Goal: Task Accomplishment & Management: Complete application form

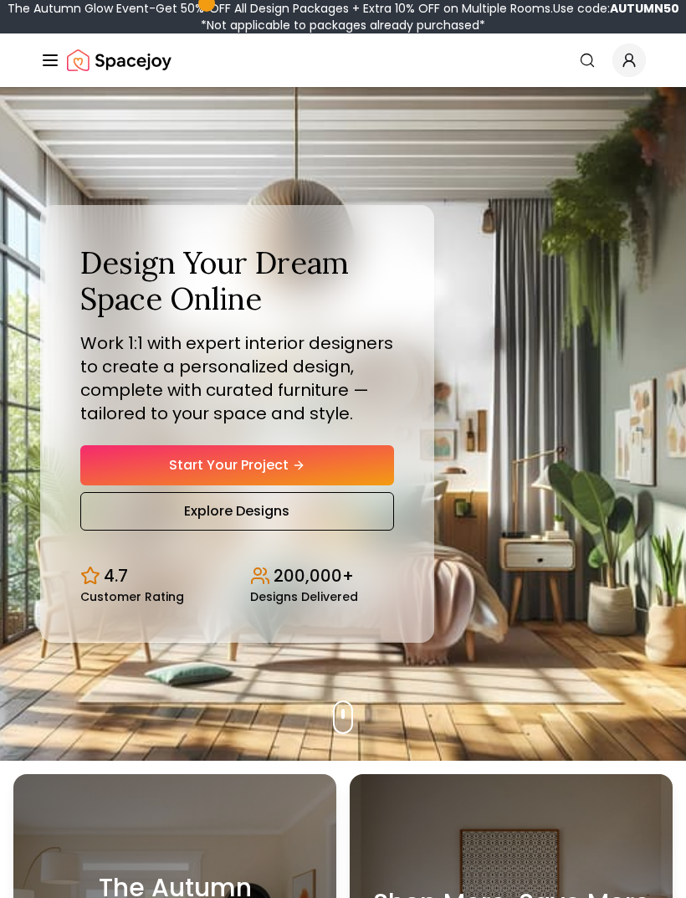
click at [177, 477] on link "Start Your Project" at bounding box center [237, 465] width 314 height 40
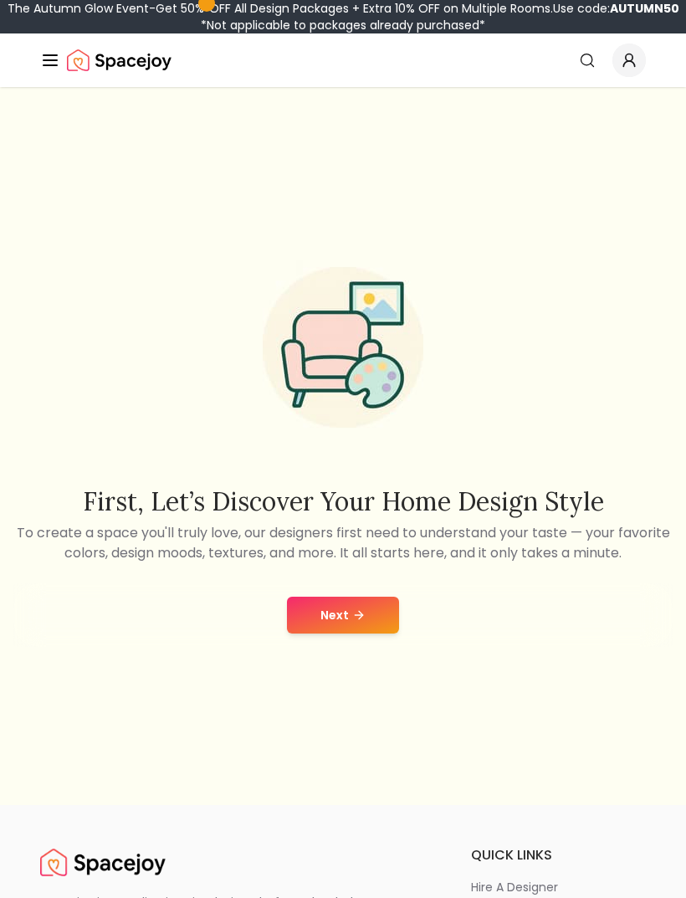
click at [314, 633] on button "Next" at bounding box center [343, 614] width 112 height 37
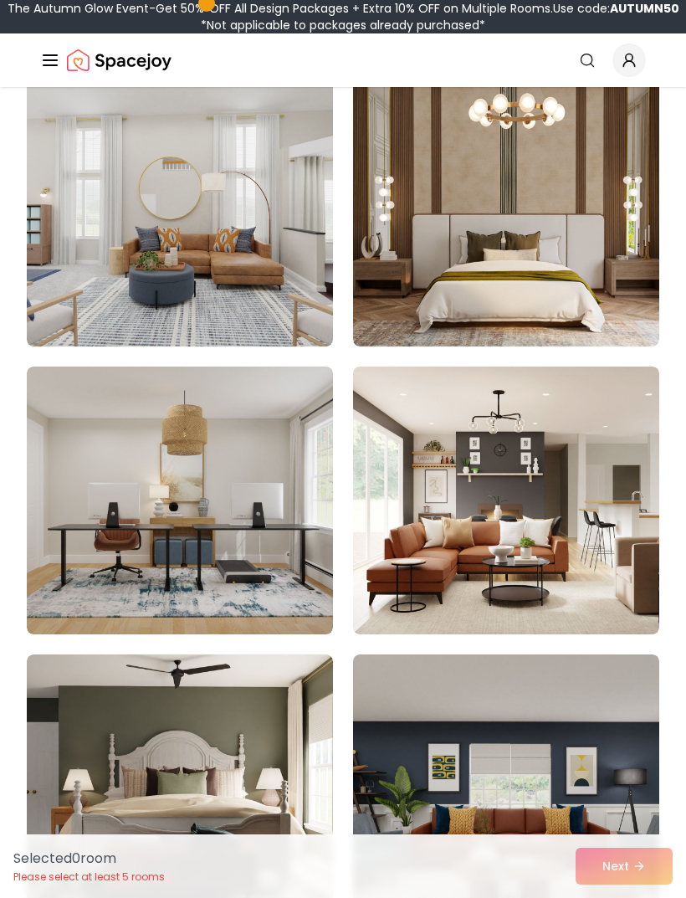
scroll to position [228, 0]
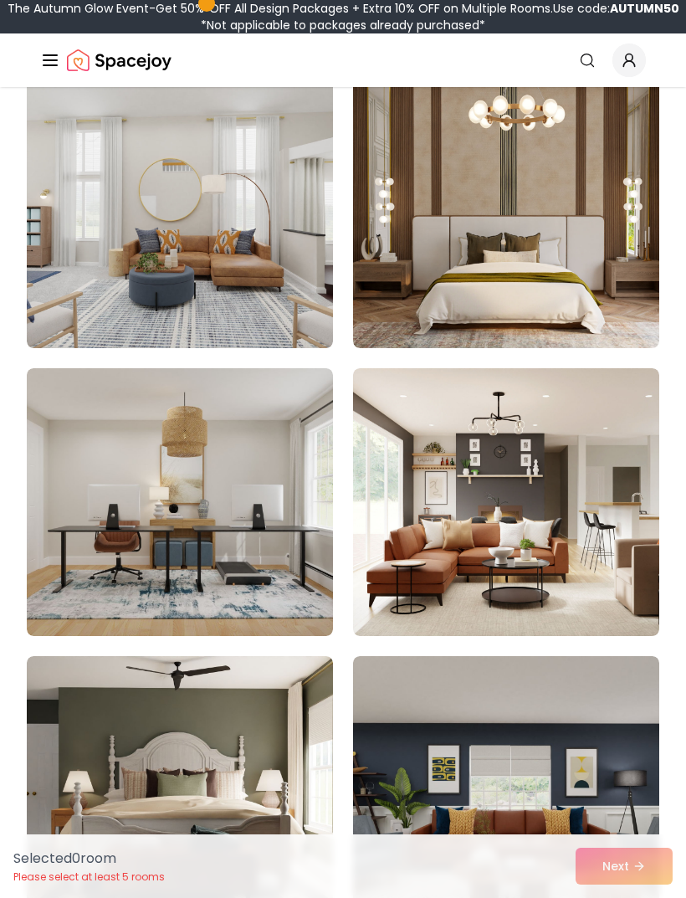
click at [580, 249] on img at bounding box center [506, 214] width 306 height 268
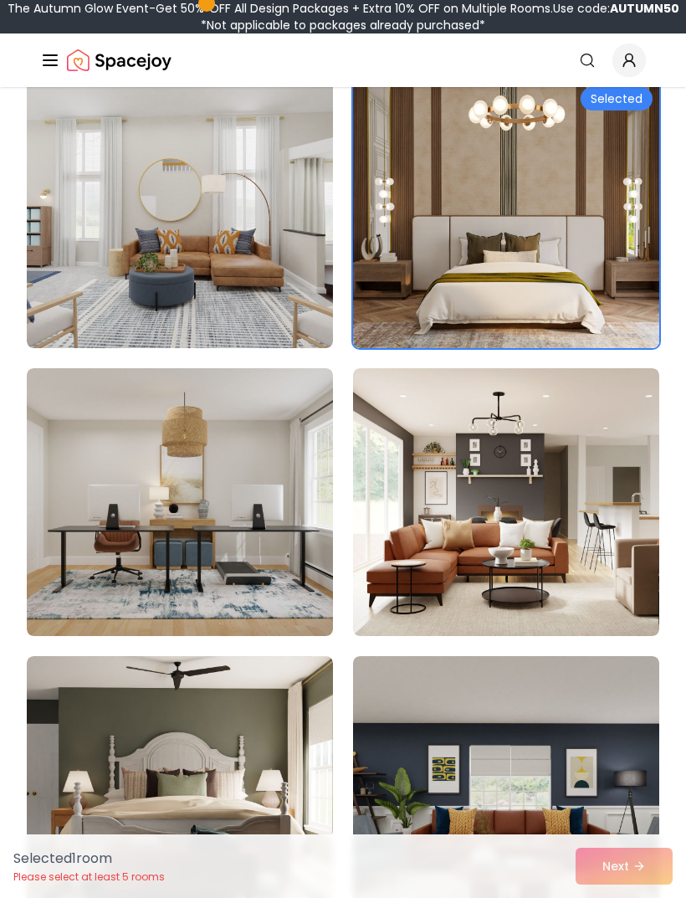
click at [517, 299] on img at bounding box center [506, 214] width 306 height 268
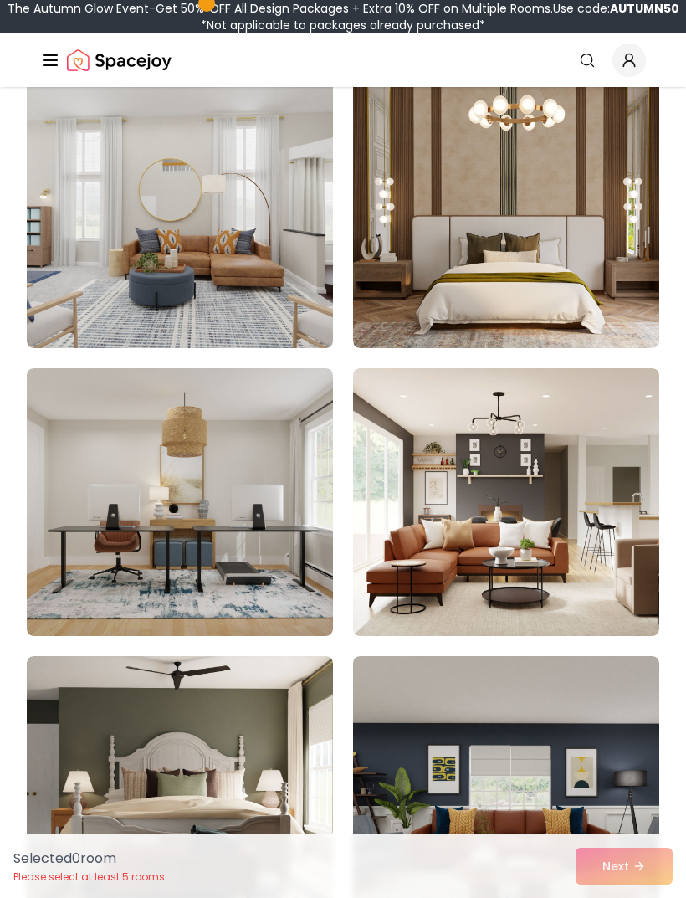
click at [85, 535] on img at bounding box center [180, 502] width 306 height 268
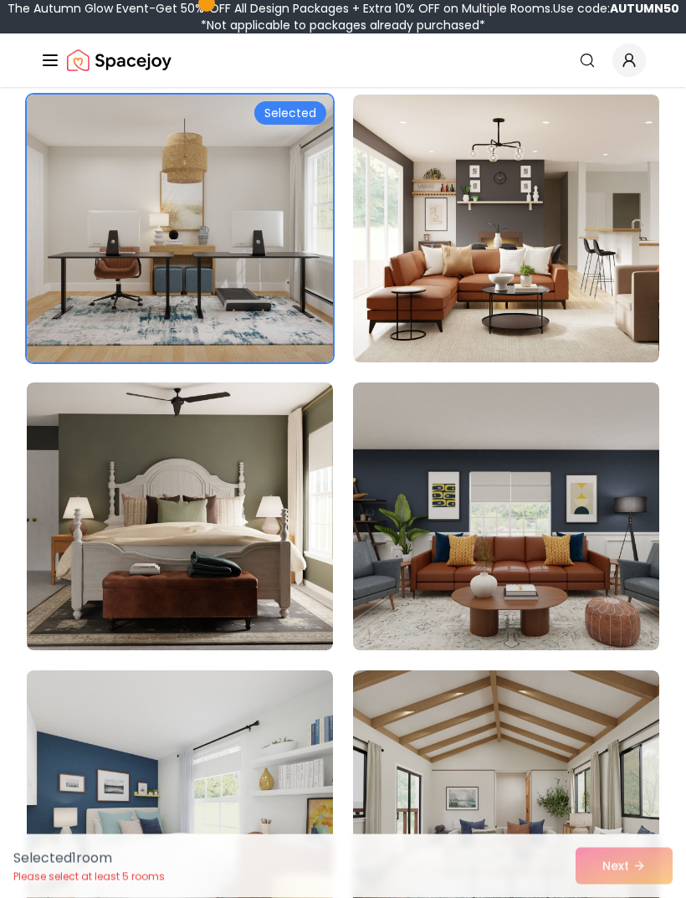
scroll to position [517, 0]
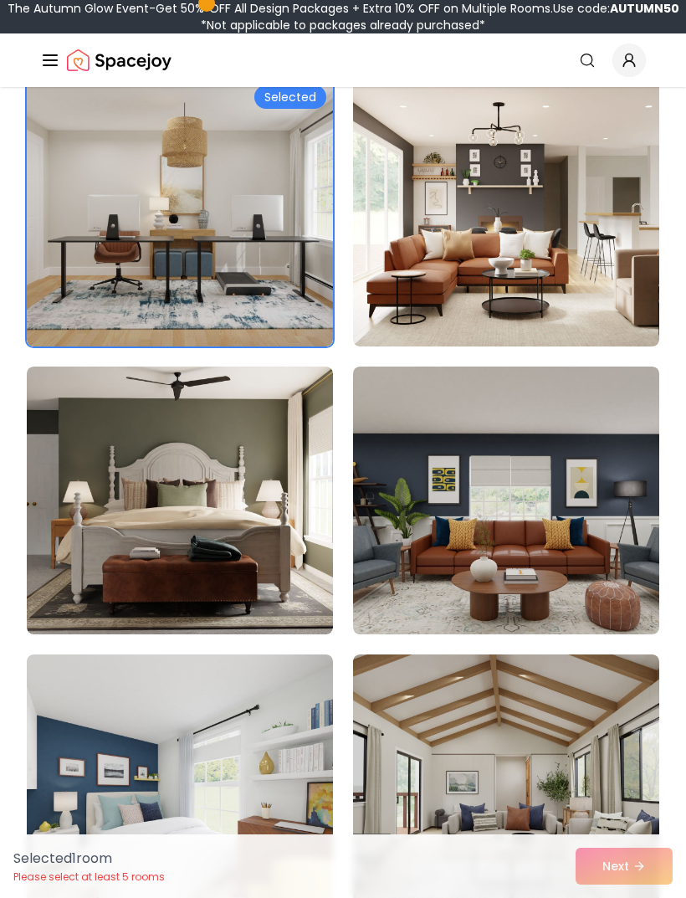
click at [116, 523] on img at bounding box center [180, 500] width 306 height 268
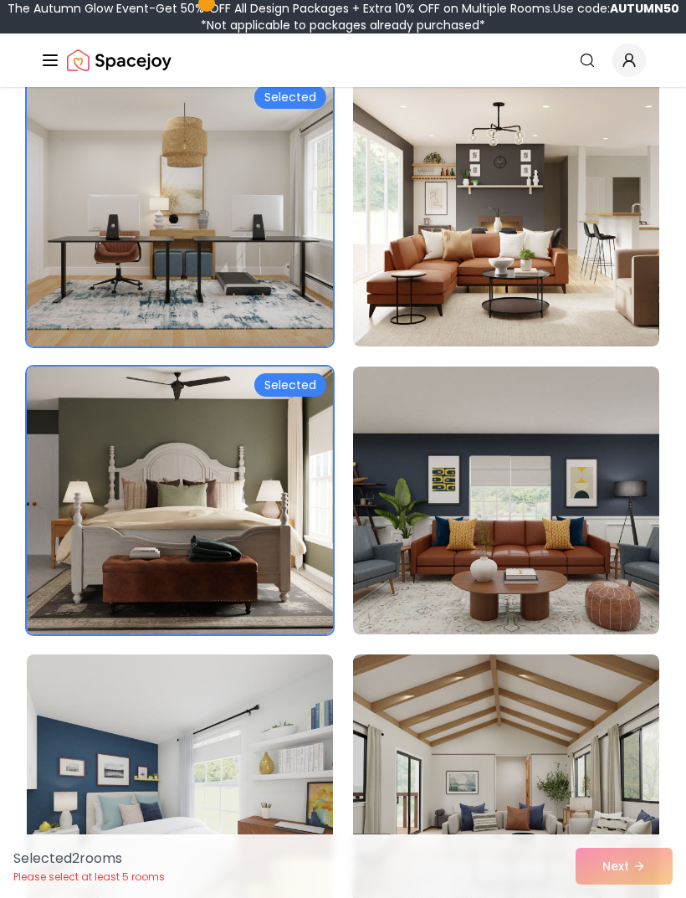
click at [613, 316] on img at bounding box center [506, 213] width 306 height 268
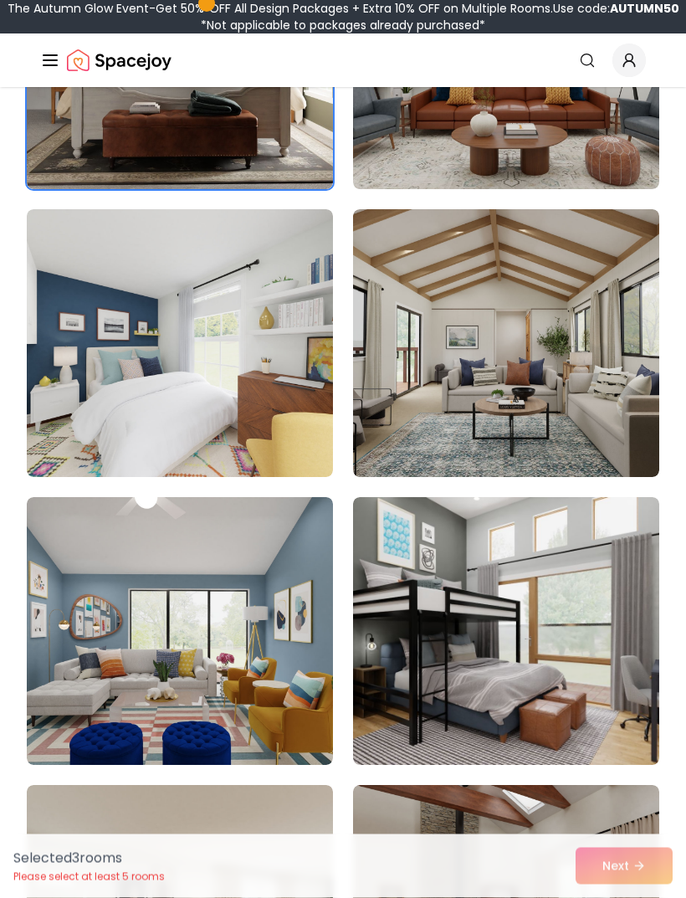
scroll to position [962, 0]
click at [75, 398] on img at bounding box center [180, 343] width 306 height 268
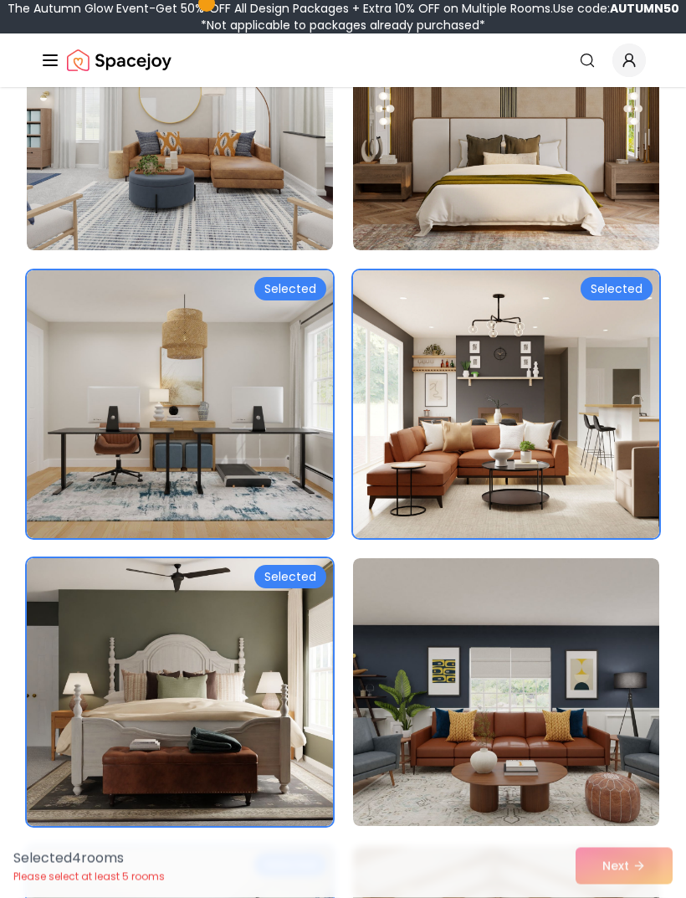
scroll to position [318, 0]
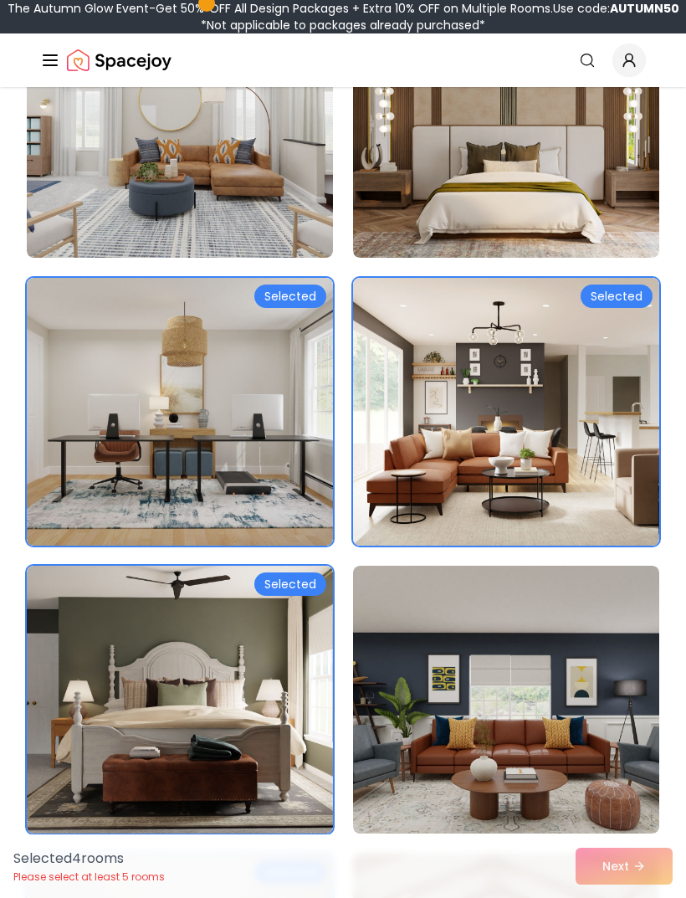
click at [514, 387] on img at bounding box center [506, 412] width 306 height 268
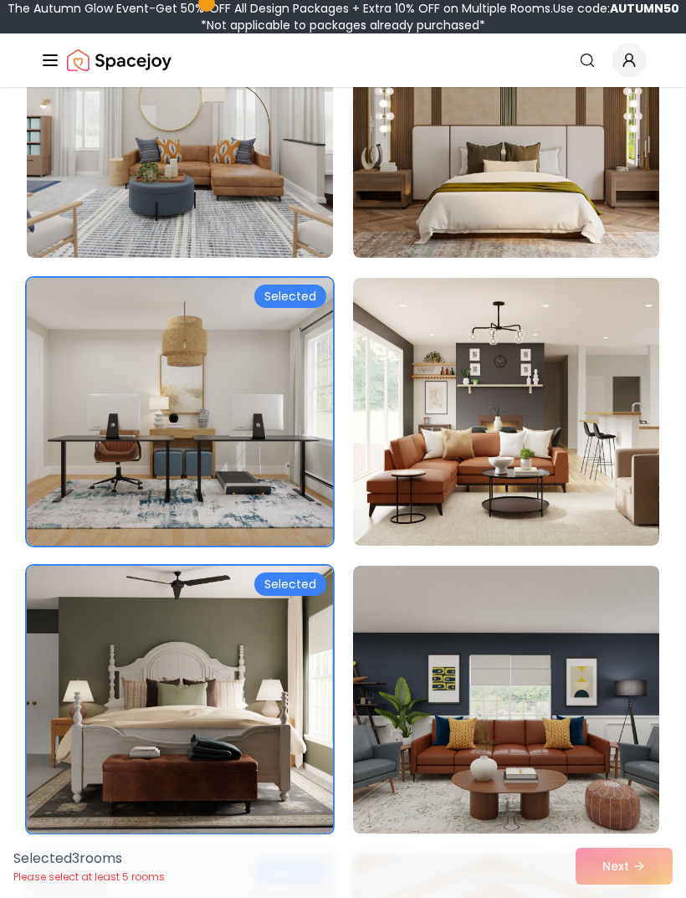
click at [529, 453] on img at bounding box center [506, 412] width 306 height 268
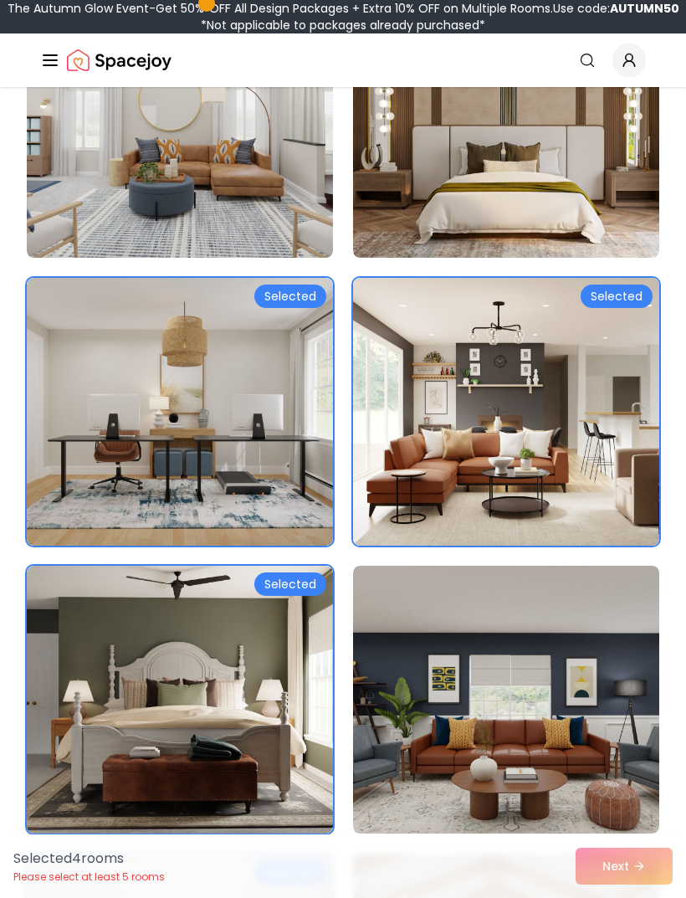
click at [111, 719] on img at bounding box center [180, 699] width 306 height 268
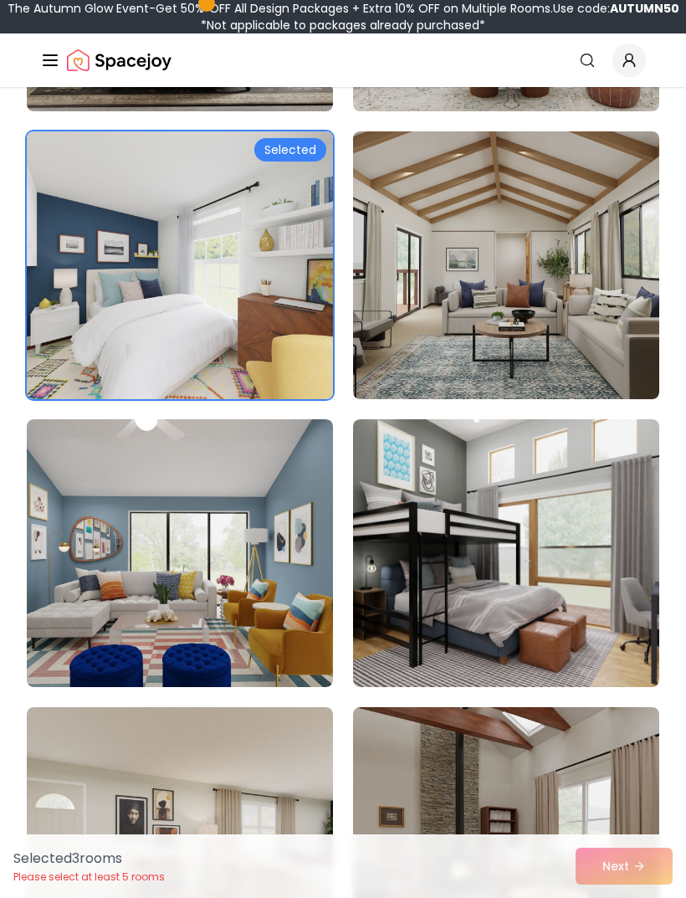
scroll to position [1038, 0]
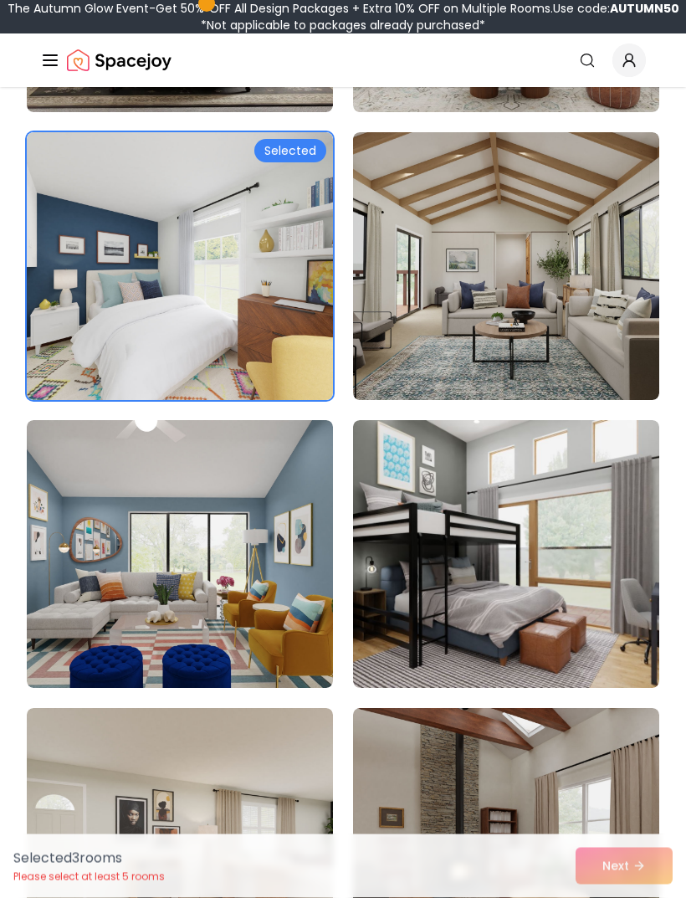
click at [272, 301] on img at bounding box center [180, 267] width 306 height 268
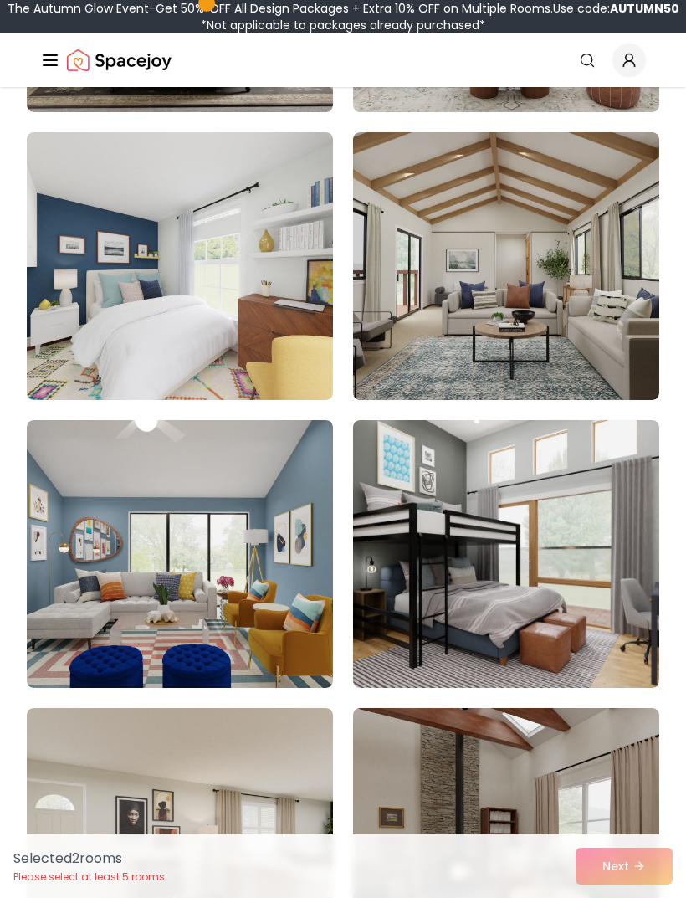
click at [472, 543] on img at bounding box center [506, 554] width 306 height 268
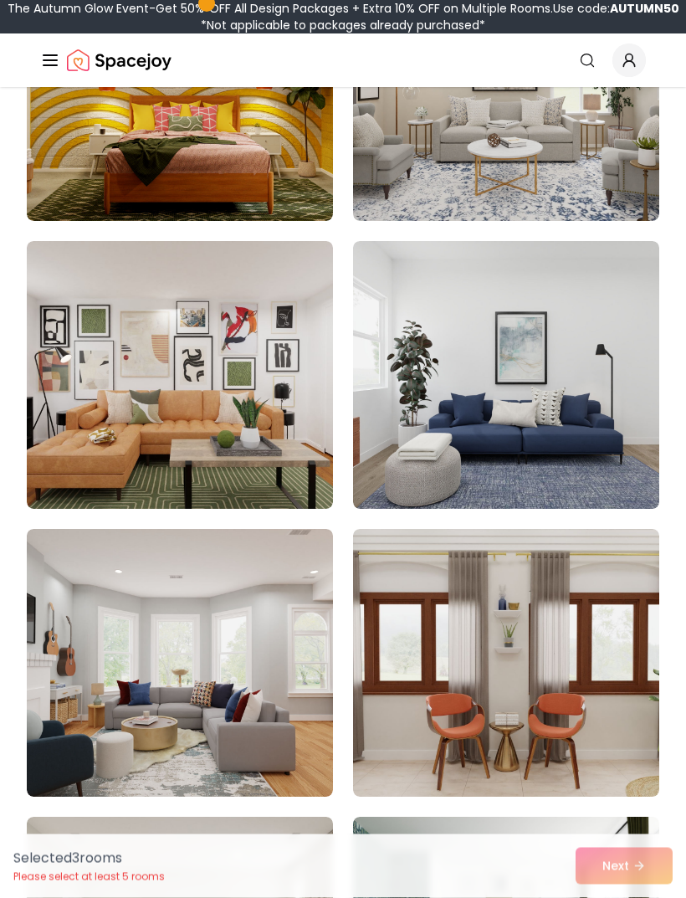
scroll to position [6112, 0]
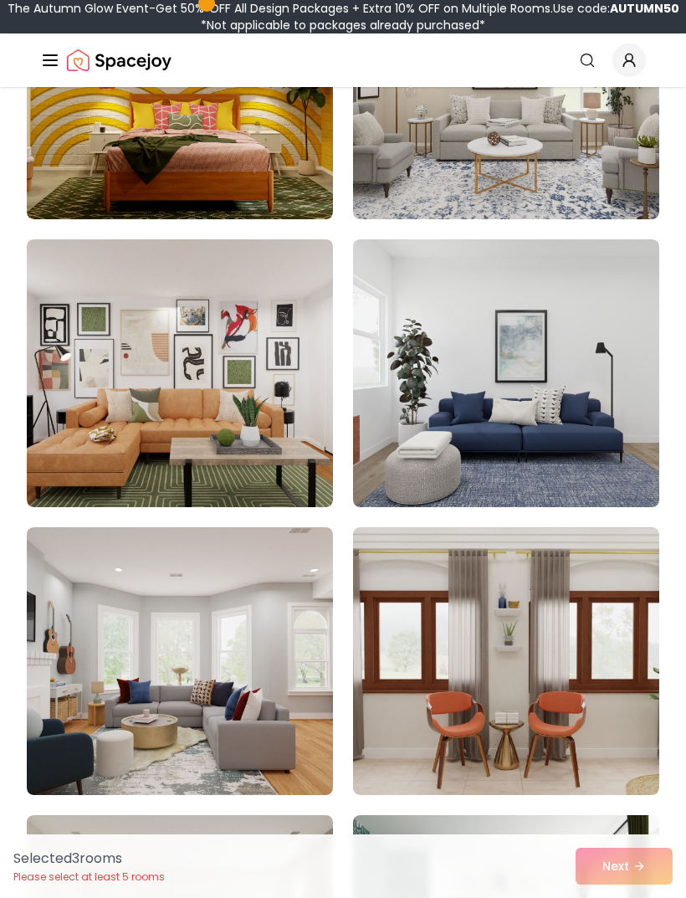
click at [633, 897] on div "Selected 3 room s Please select at least 5 rooms Next" at bounding box center [343, 866] width 686 height 64
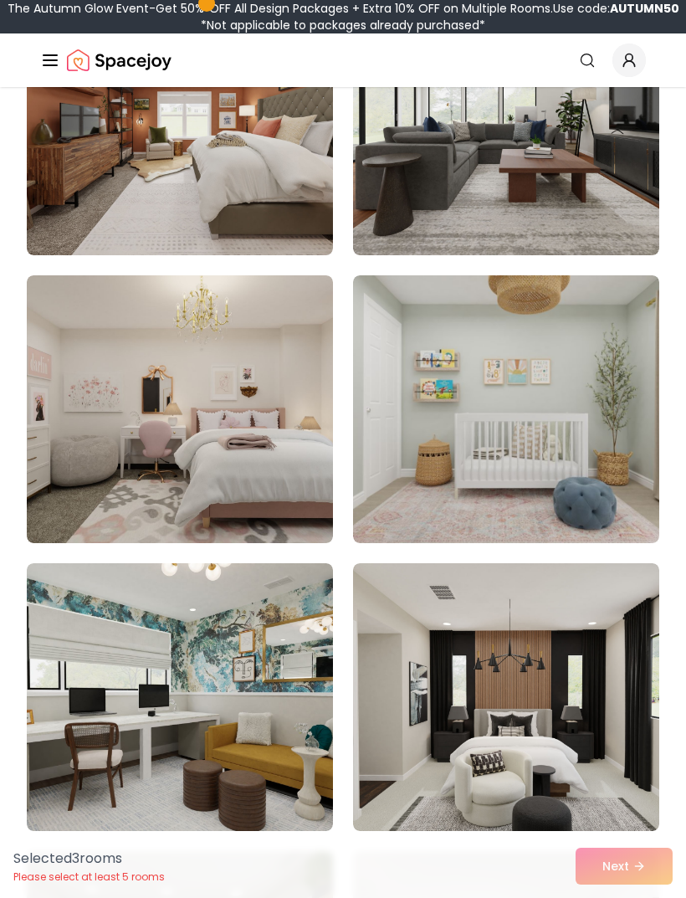
scroll to position [7817, 0]
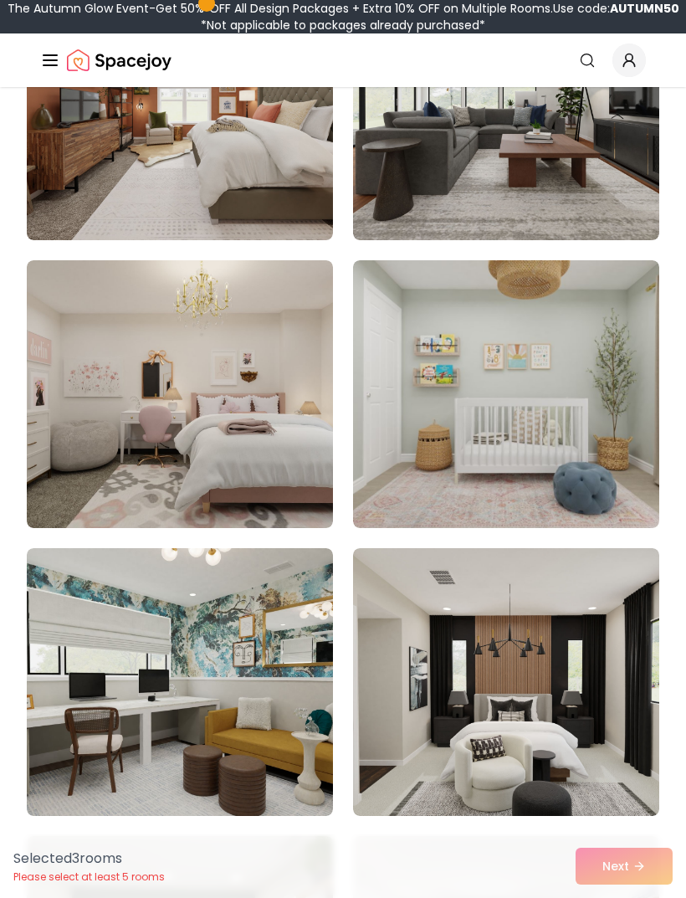
click at [301, 721] on img at bounding box center [180, 682] width 306 height 268
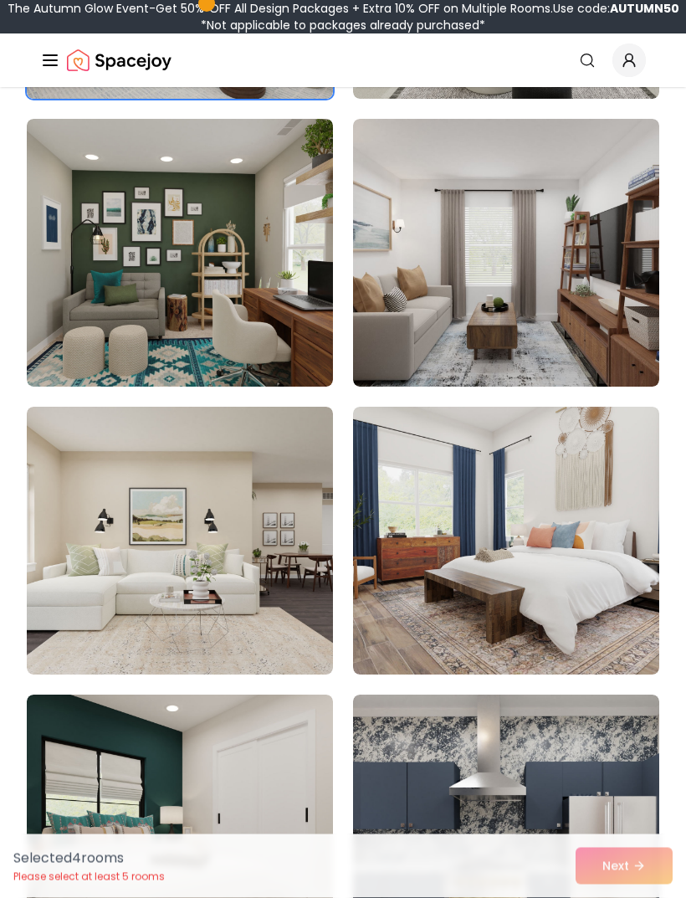
scroll to position [8534, 0]
click at [563, 319] on img at bounding box center [506, 253] width 306 height 268
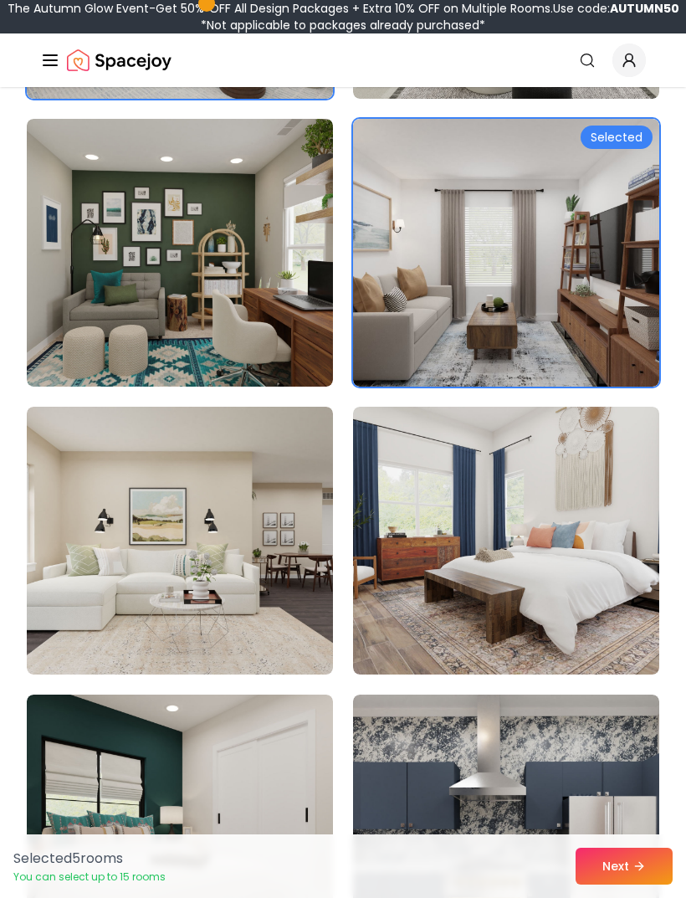
click at [554, 573] on img at bounding box center [506, 541] width 306 height 268
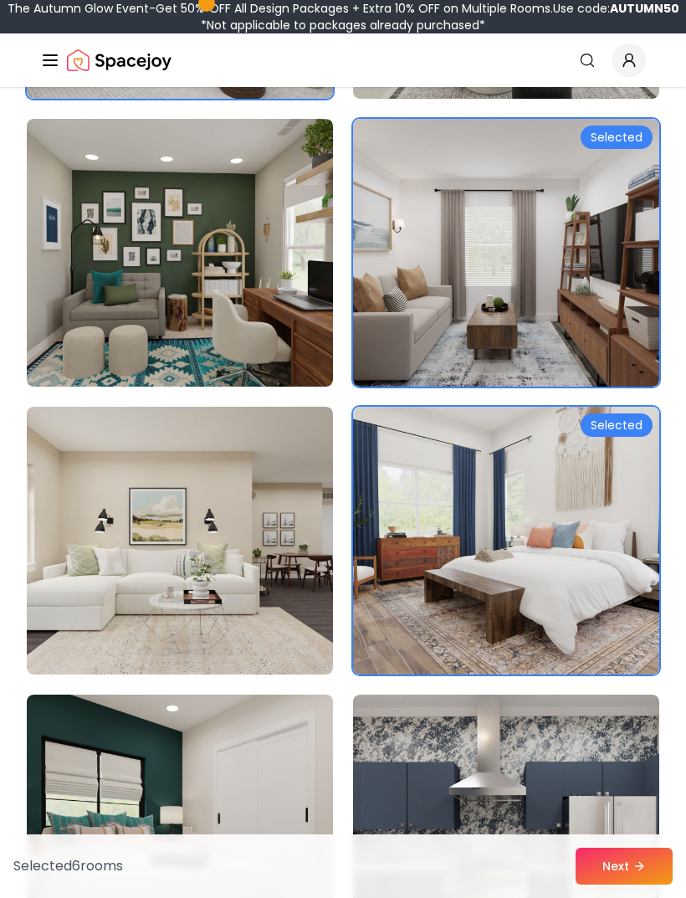
click at [576, 610] on img at bounding box center [506, 541] width 306 height 268
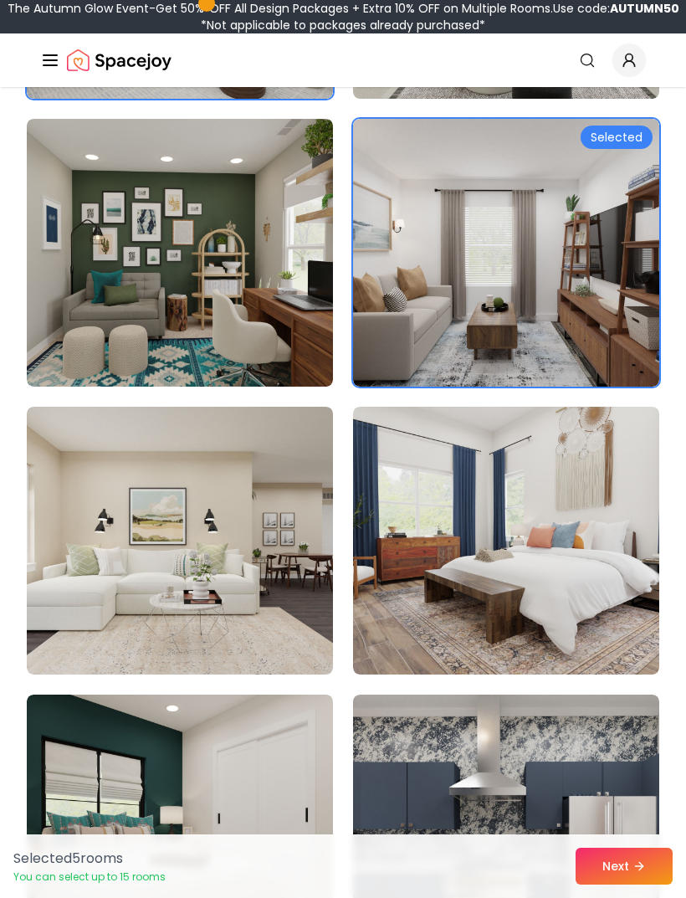
click at [627, 315] on img at bounding box center [506, 253] width 306 height 268
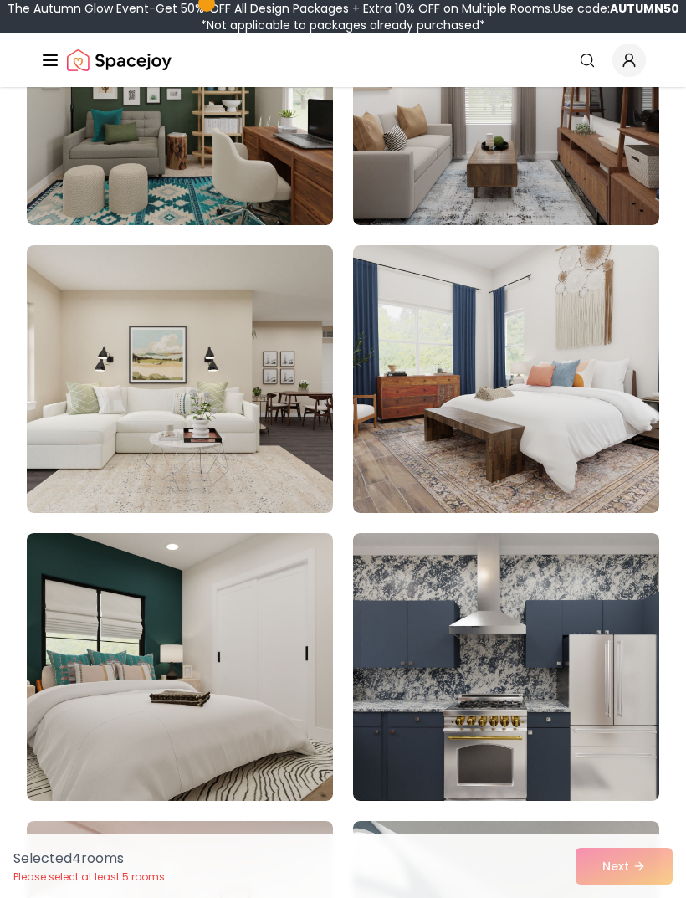
scroll to position [8698, 0]
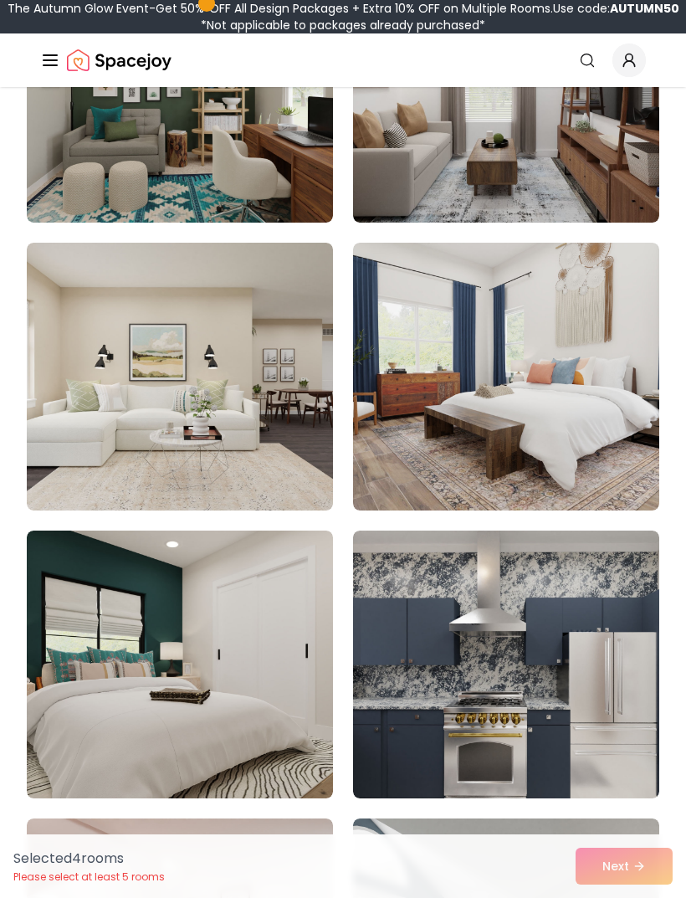
click at [554, 655] on img at bounding box center [506, 664] width 306 height 268
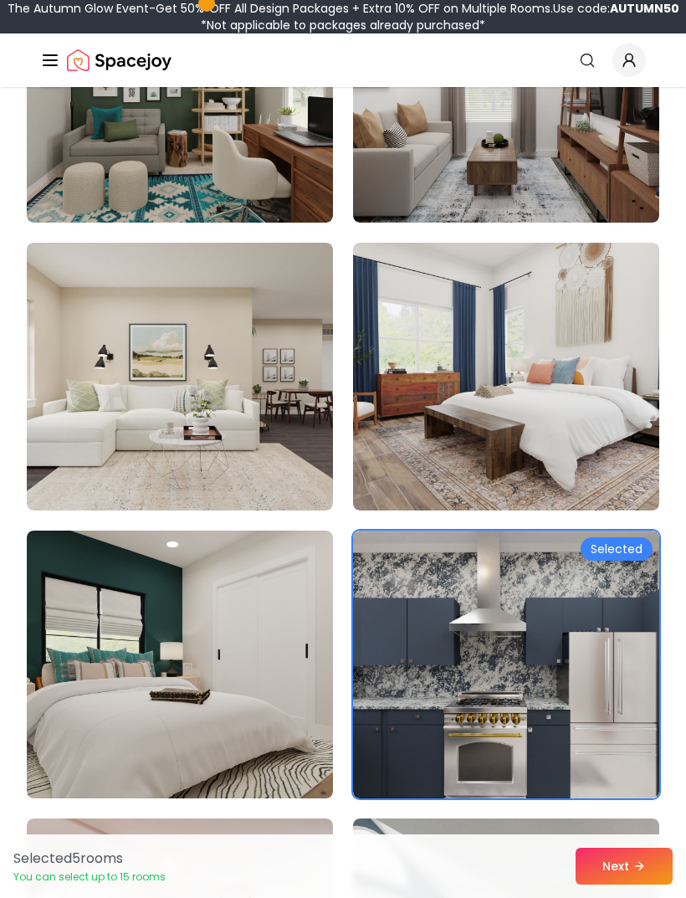
click at [622, 884] on button "Next" at bounding box center [624, 865] width 97 height 37
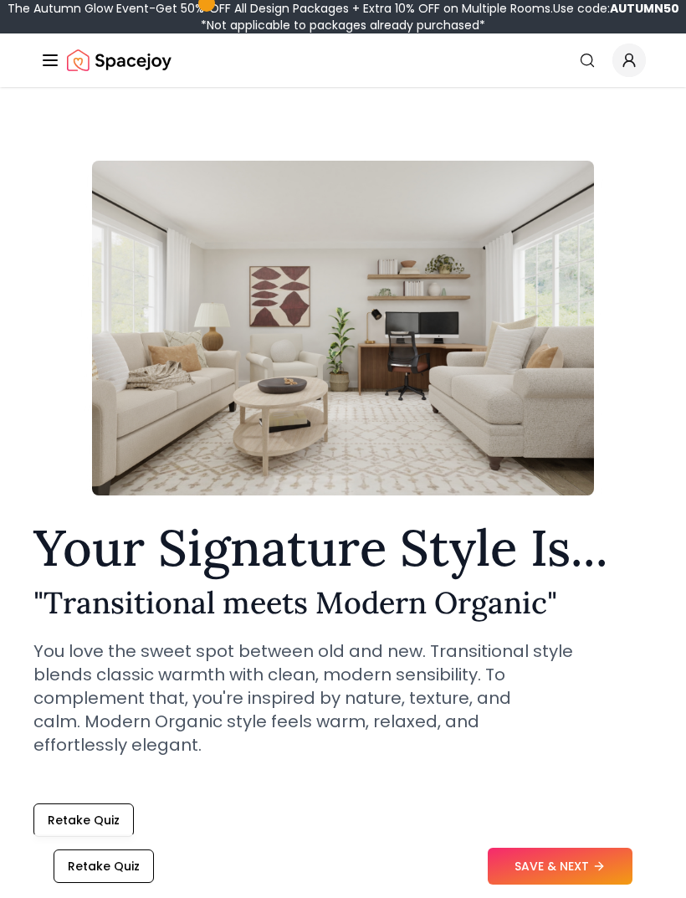
click at [560, 367] on img at bounding box center [343, 328] width 502 height 335
click at [598, 852] on button "SAVE & NEXT" at bounding box center [560, 865] width 145 height 37
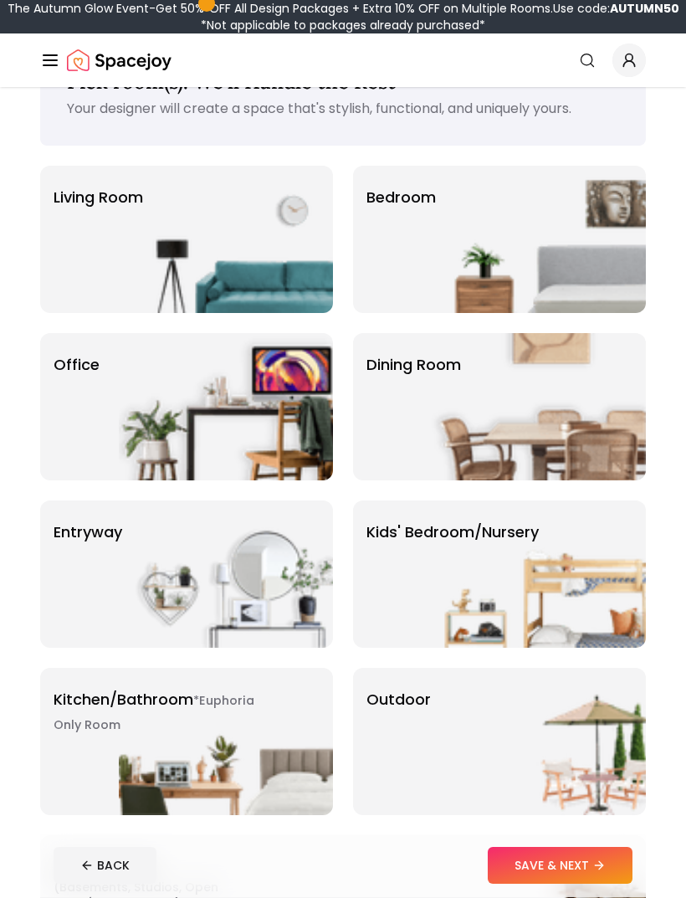
scroll to position [66, 0]
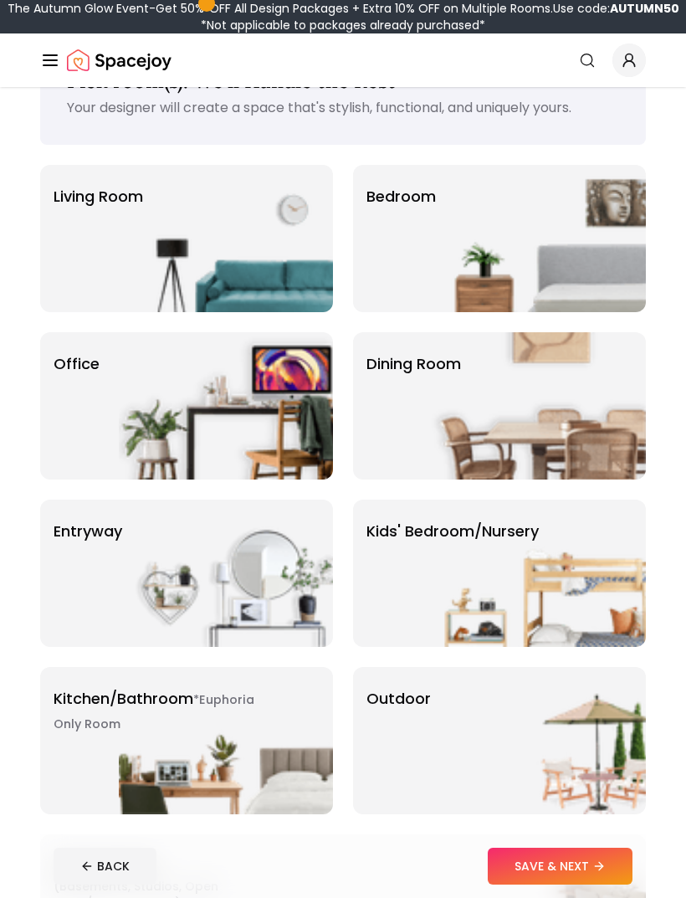
click at [547, 580] on img at bounding box center [539, 572] width 214 height 147
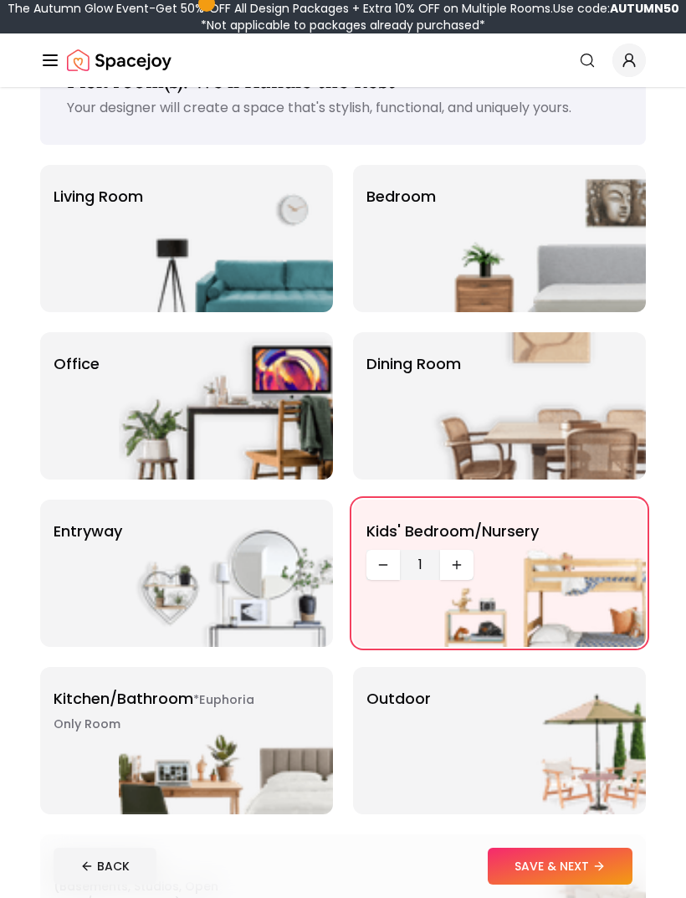
click at [457, 556] on img at bounding box center [539, 572] width 214 height 147
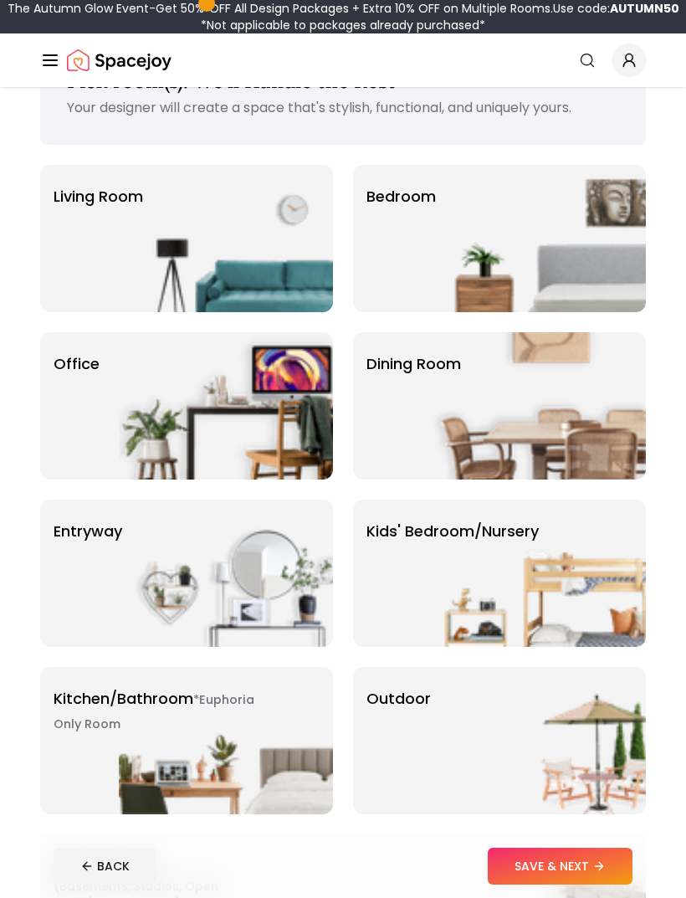
click at [477, 554] on img at bounding box center [539, 572] width 214 height 147
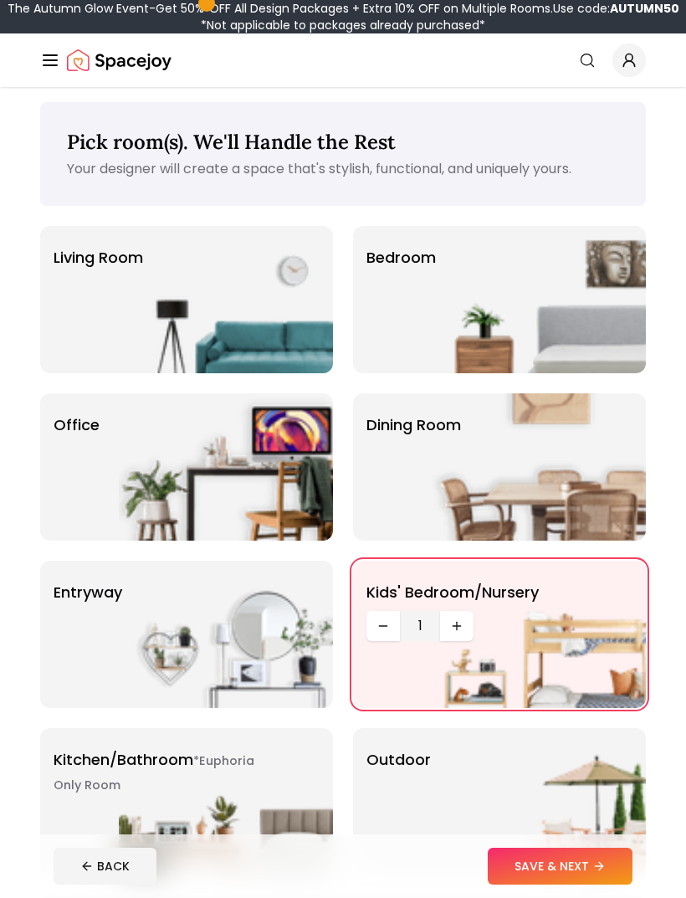
scroll to position [0, 0]
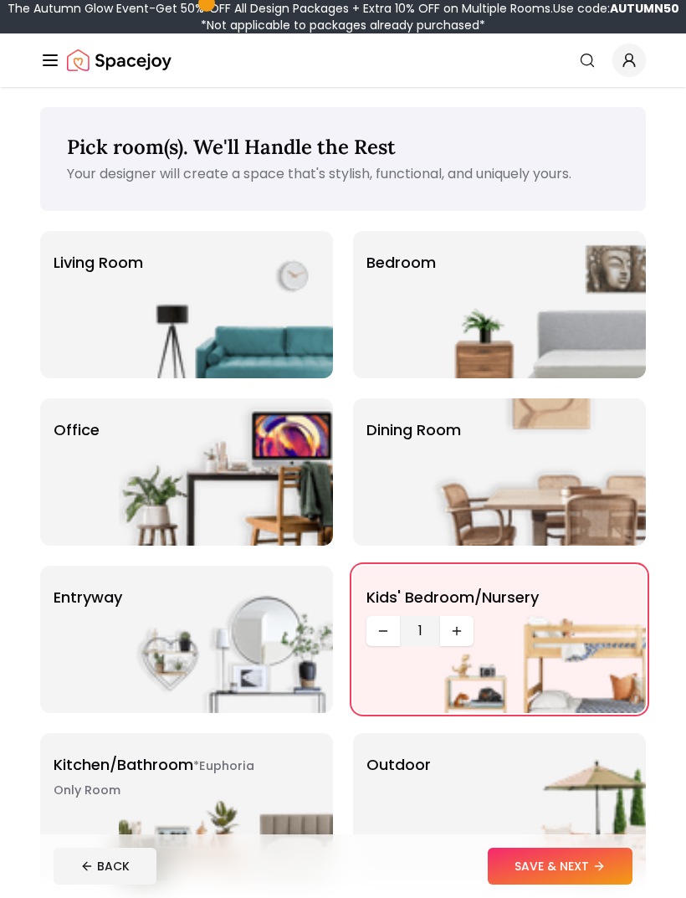
click at [309, 316] on img at bounding box center [226, 304] width 214 height 147
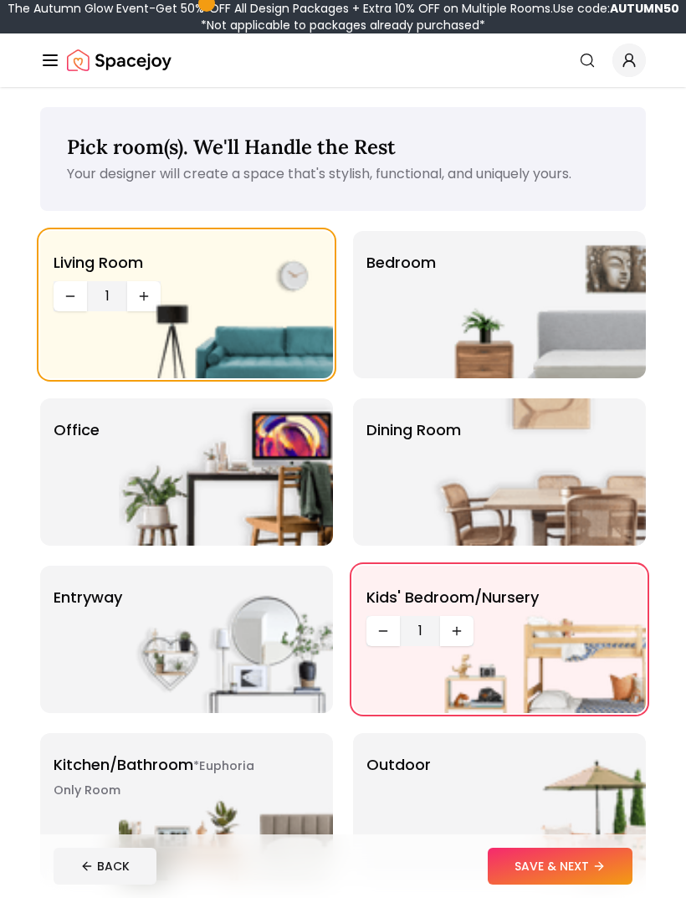
click at [233, 488] on img at bounding box center [226, 471] width 214 height 147
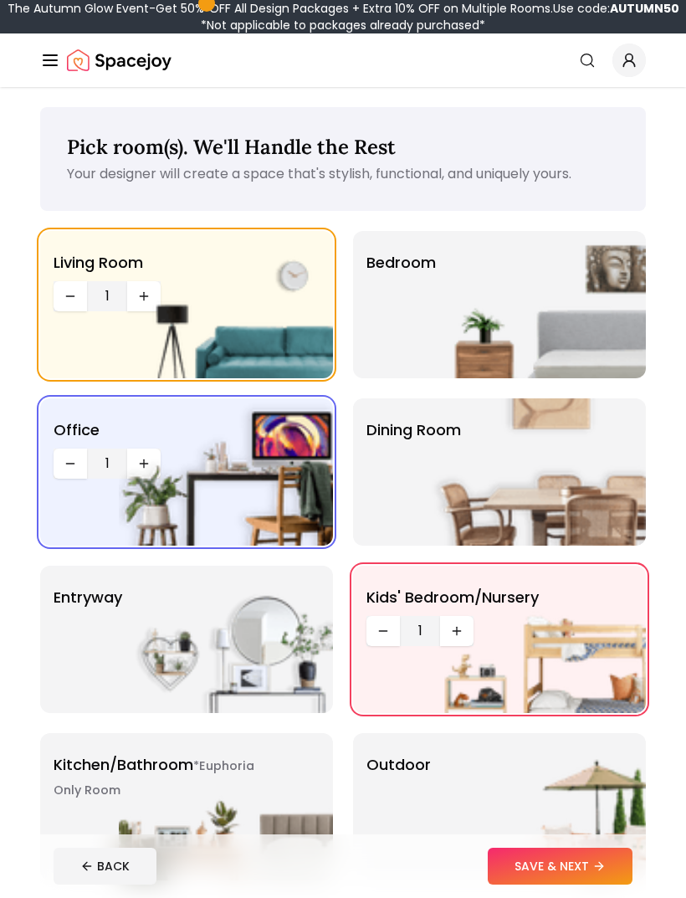
click at [588, 472] on img at bounding box center [539, 471] width 214 height 147
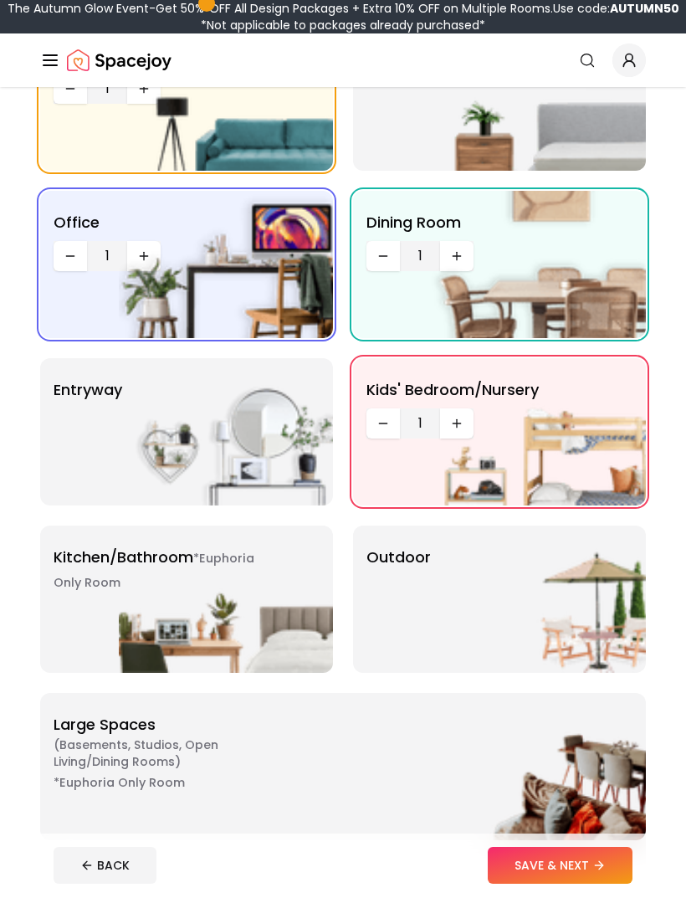
scroll to position [207, 0]
click at [94, 614] on div "*Euphoria Only Room Kitchen/Bathroom *Euphoria Only Room" at bounding box center [186, 598] width 293 height 147
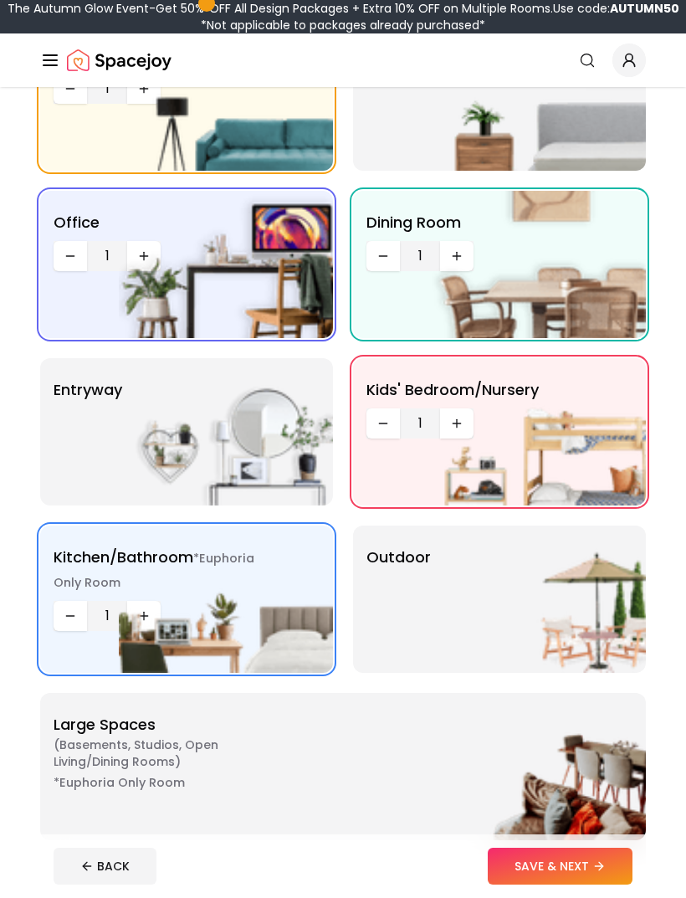
click at [529, 637] on img at bounding box center [539, 598] width 214 height 147
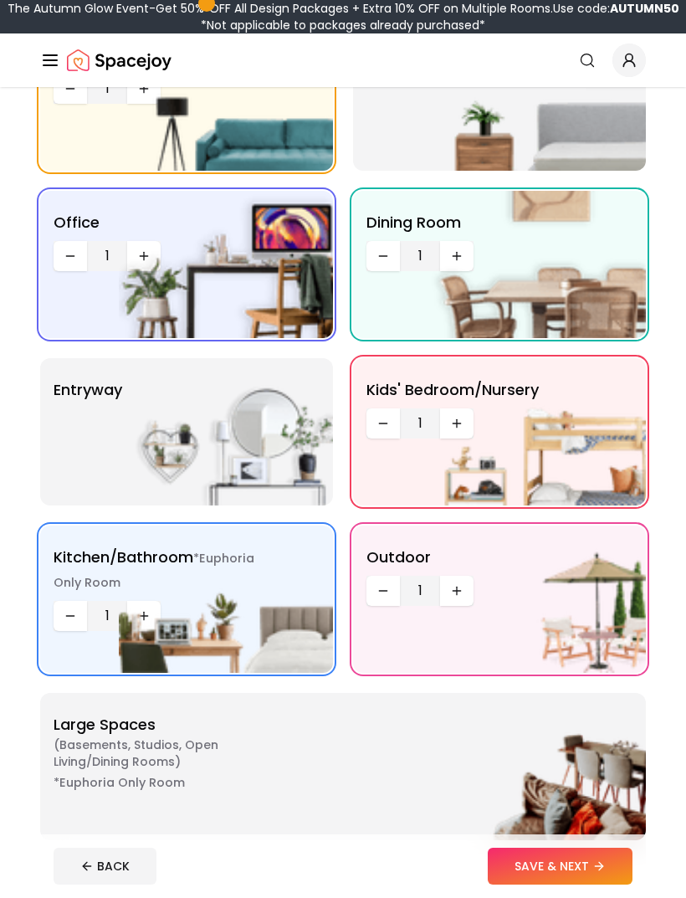
click at [591, 884] on button "SAVE & NEXT" at bounding box center [560, 865] width 145 height 37
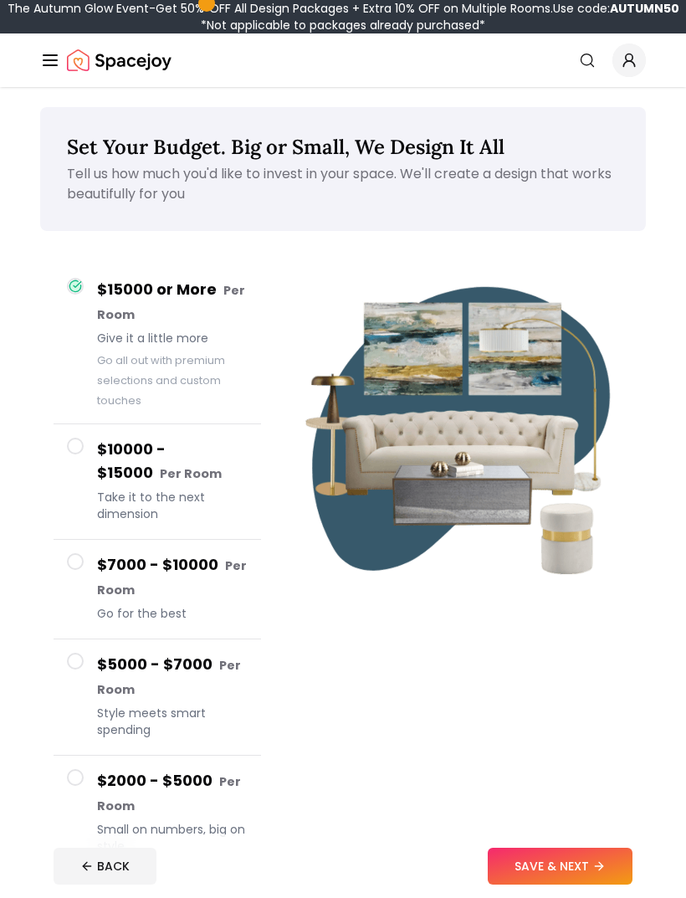
click at [595, 884] on button "SAVE & NEXT" at bounding box center [560, 865] width 145 height 37
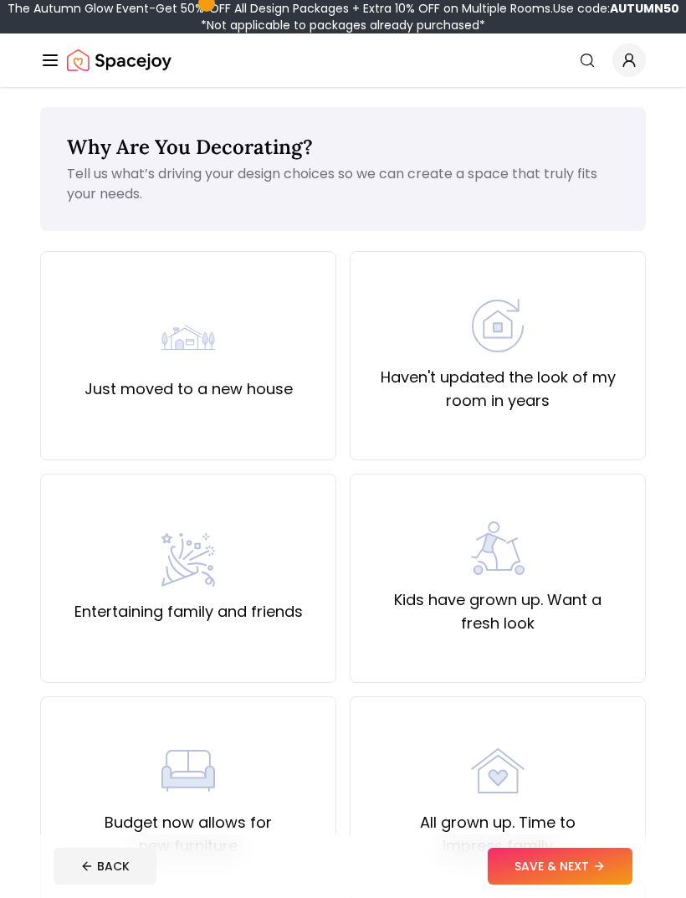
click at [95, 400] on label "Just moved to a new house" at bounding box center [188, 388] width 208 height 23
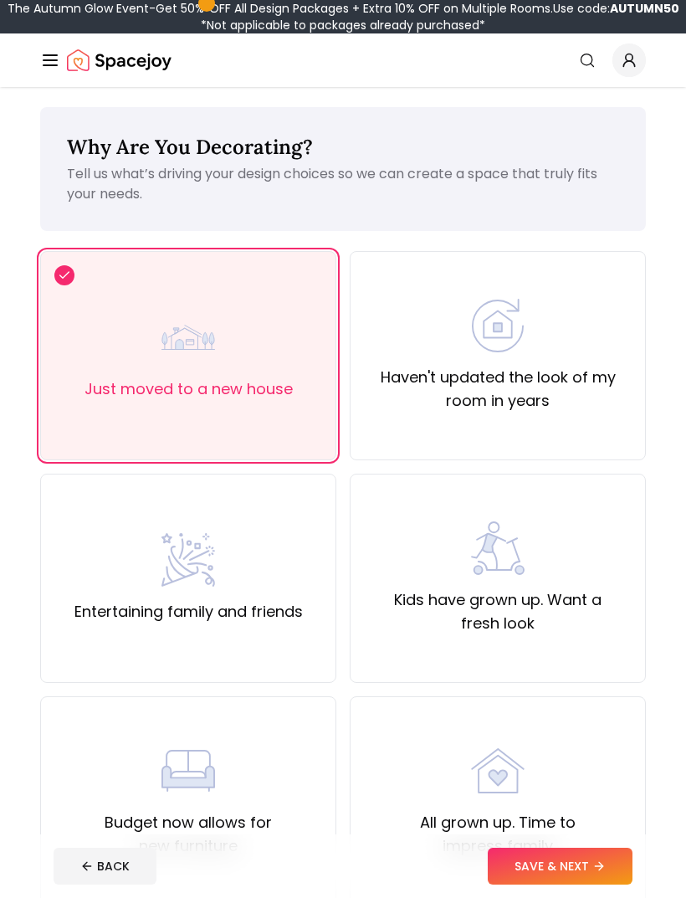
click at [615, 884] on button "SAVE & NEXT" at bounding box center [560, 865] width 145 height 37
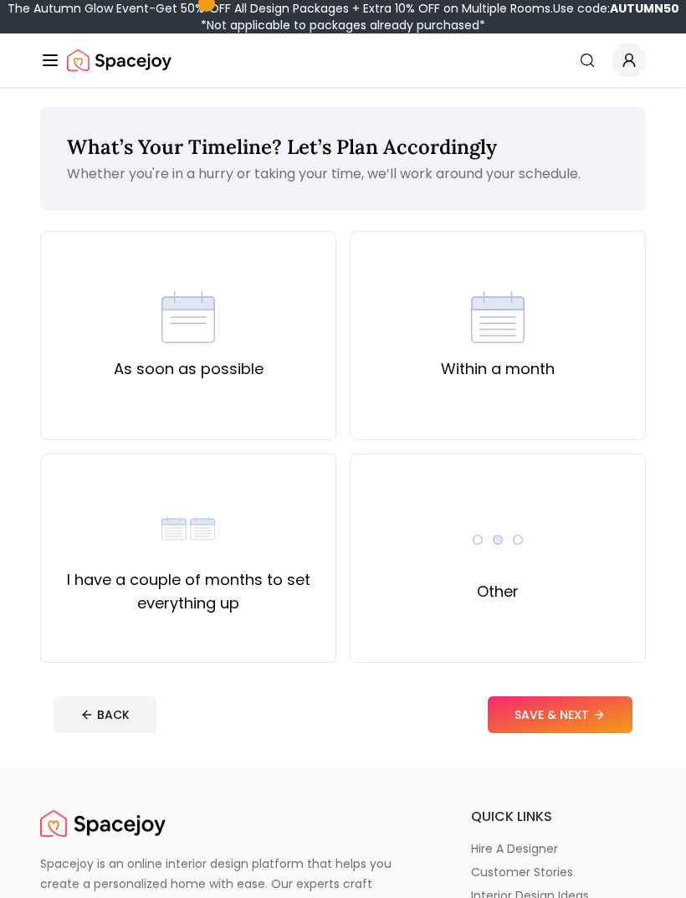
click at [130, 583] on label "I have a couple of months to set everything up" at bounding box center [188, 591] width 268 height 47
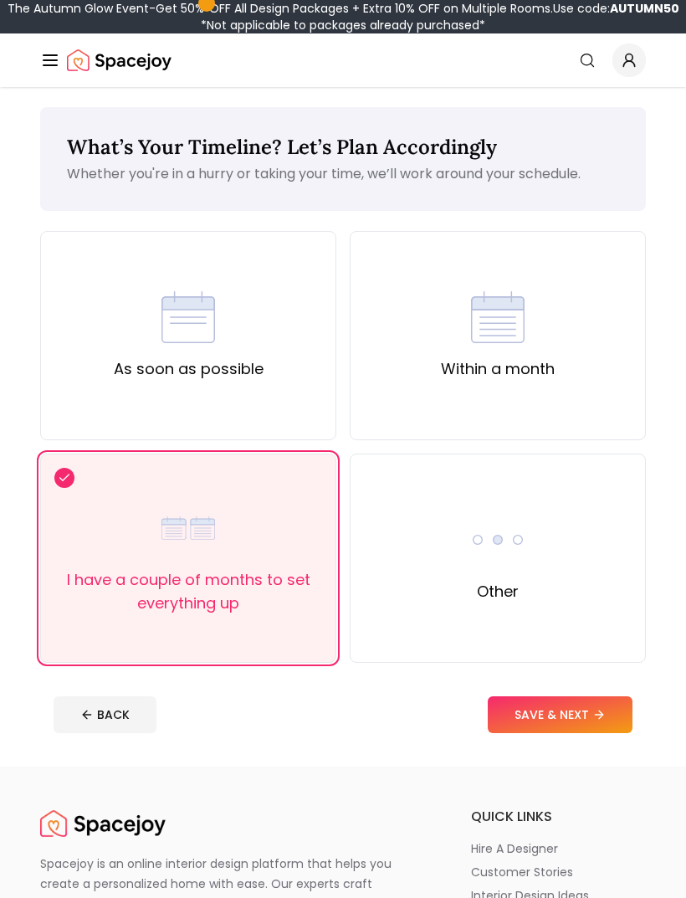
click at [591, 712] on button "SAVE & NEXT" at bounding box center [560, 714] width 145 height 37
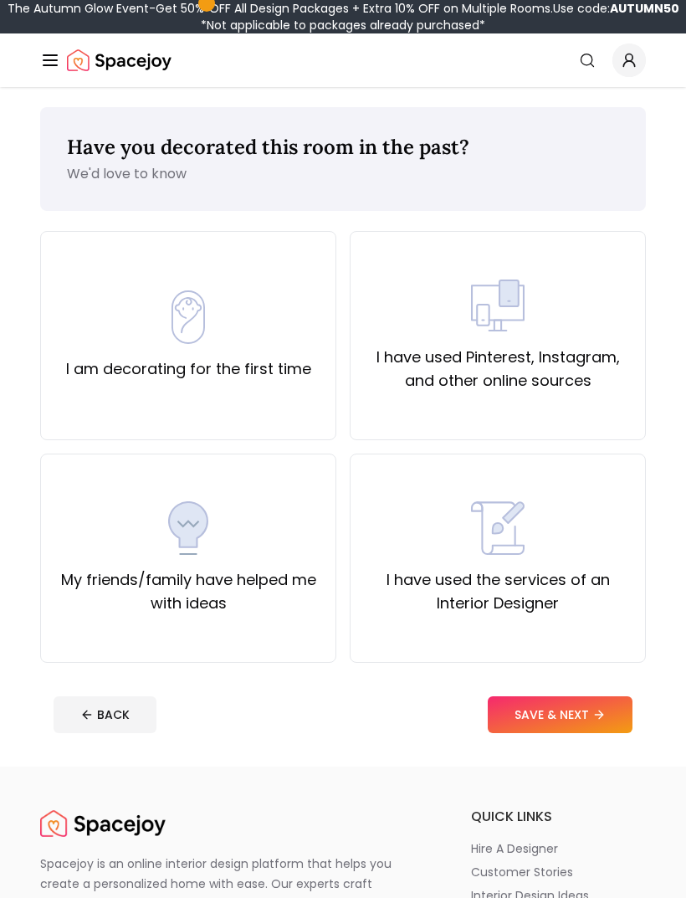
click at [272, 340] on div "I am decorating for the first time" at bounding box center [188, 335] width 245 height 90
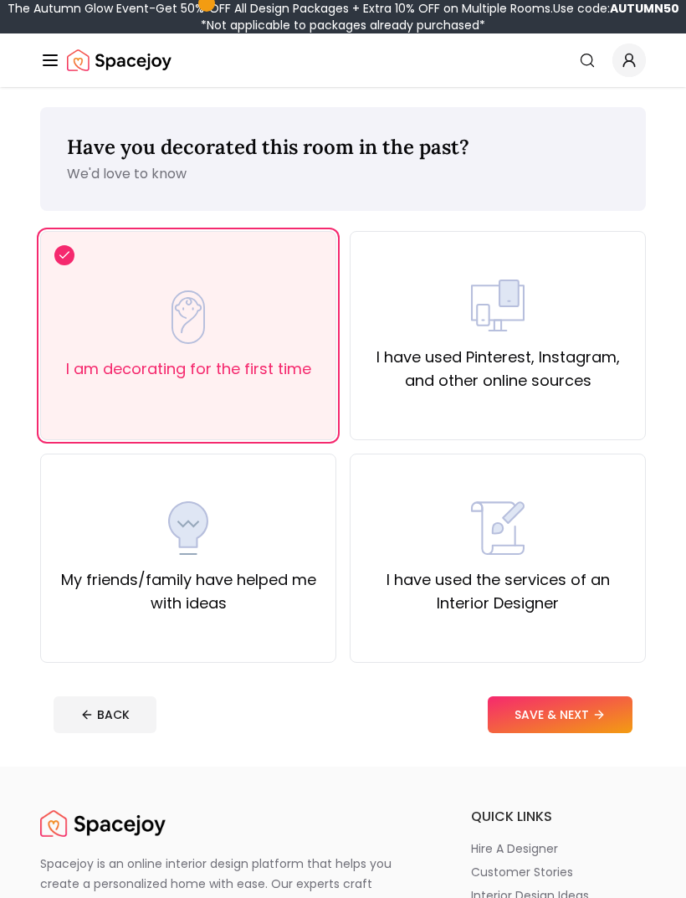
click at [591, 708] on button "SAVE & NEXT" at bounding box center [560, 714] width 145 height 37
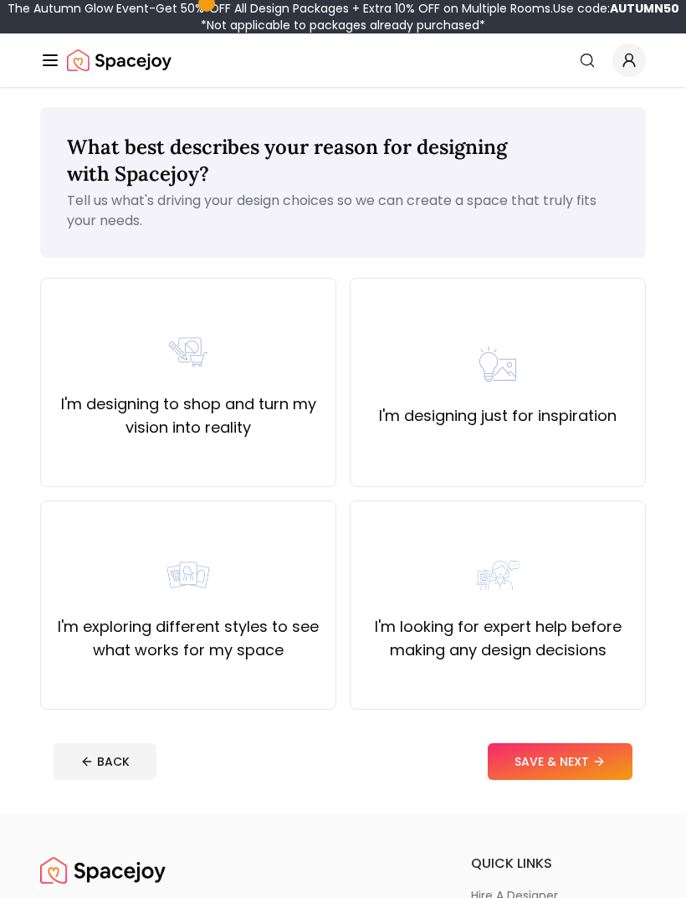
click at [305, 458] on div "I'm designing to shop and turn my vision into reality" at bounding box center [188, 382] width 296 height 209
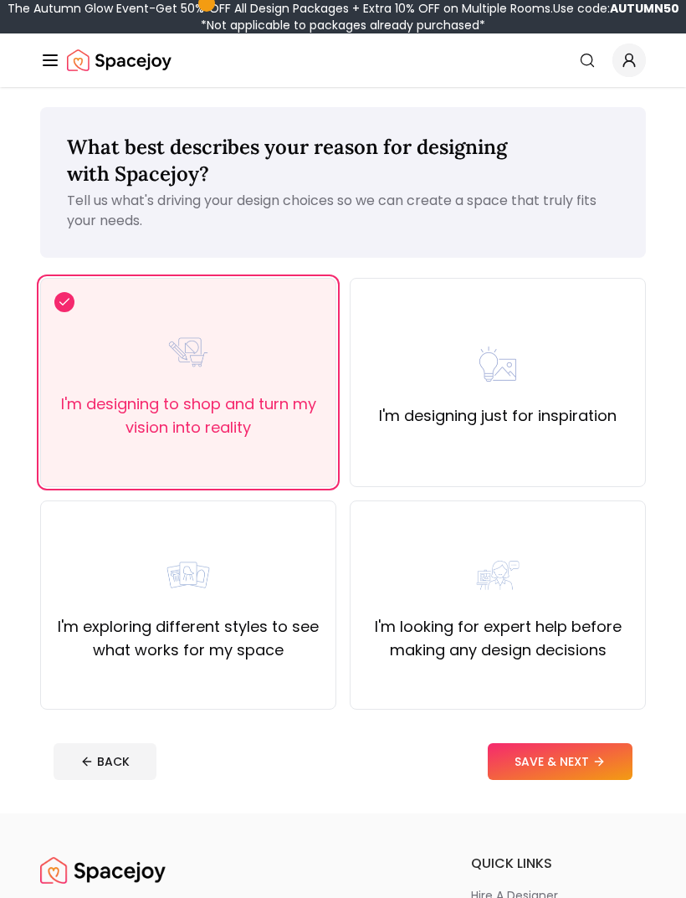
click at [596, 771] on button "SAVE & NEXT" at bounding box center [560, 761] width 145 height 37
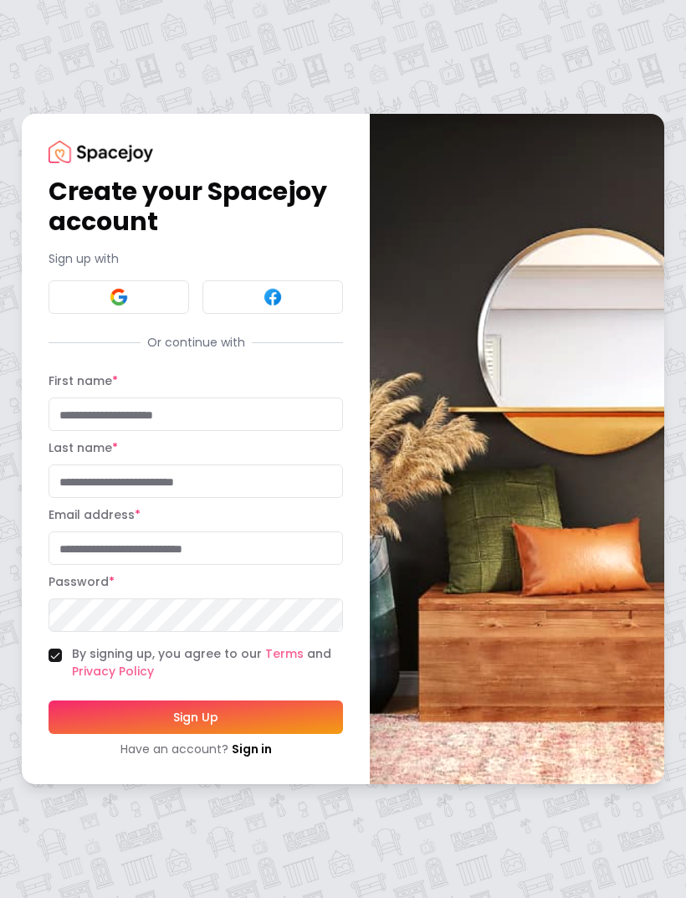
click at [193, 431] on input "First name *" at bounding box center [196, 413] width 294 height 33
type input "****"
click at [89, 498] on input "Last name *" at bounding box center [196, 480] width 294 height 33
type input "******"
click at [63, 565] on input "Email address *" at bounding box center [196, 547] width 294 height 33
